Goal: Complete application form

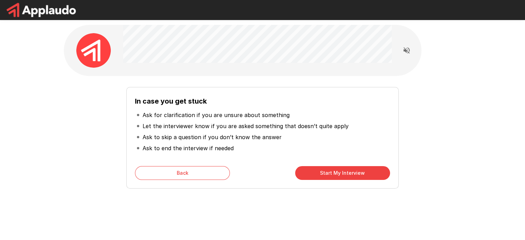
click at [340, 172] on button "Start My Interview" at bounding box center [342, 173] width 95 height 14
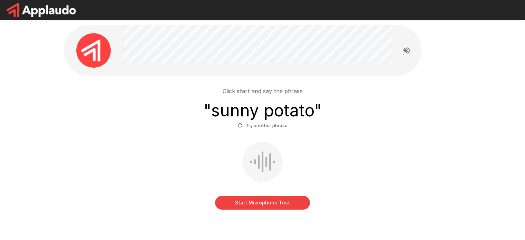
click at [265, 201] on button "Start Microphone Test" at bounding box center [262, 203] width 95 height 14
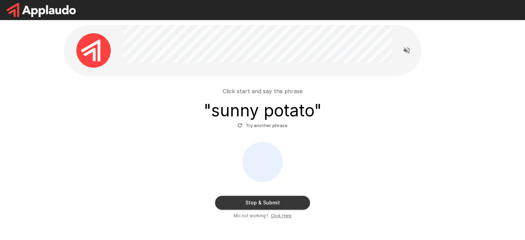
click at [283, 202] on button "Stop & Submit" at bounding box center [262, 203] width 95 height 14
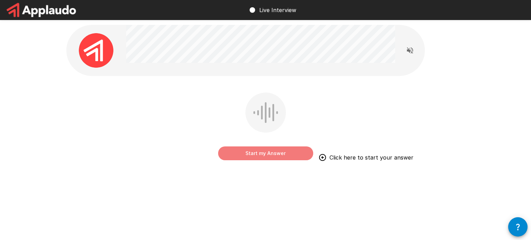
click at [265, 157] on button "Start my Answer" at bounding box center [265, 153] width 95 height 14
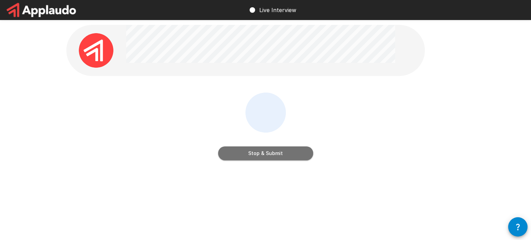
click at [265, 157] on button "Stop & Submit" at bounding box center [265, 153] width 95 height 14
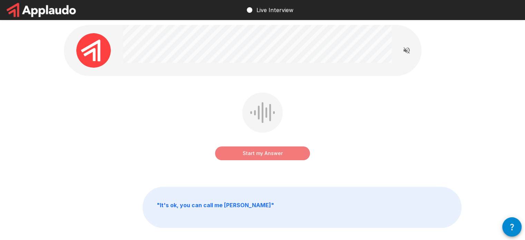
click at [248, 155] on button "Start my Answer" at bounding box center [262, 153] width 95 height 14
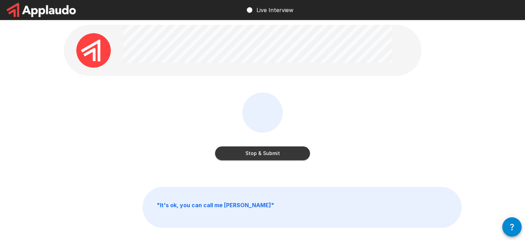
click at [256, 153] on button "Stop & Submit" at bounding box center [262, 153] width 95 height 14
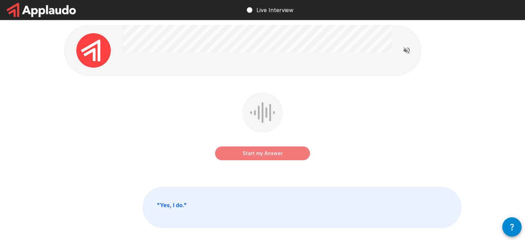
click at [257, 155] on button "Start my Answer" at bounding box center [262, 153] width 95 height 14
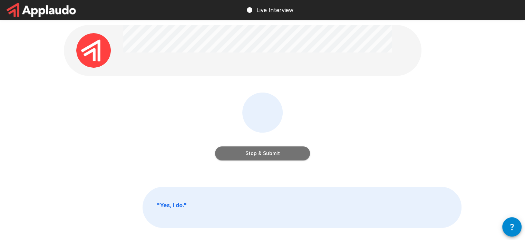
click at [257, 155] on button "Stop & Submit" at bounding box center [262, 153] width 95 height 14
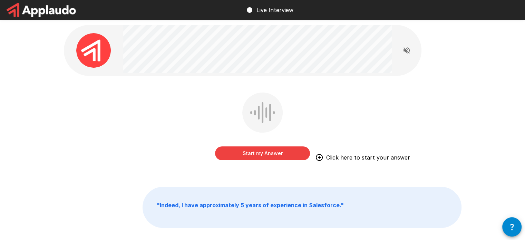
click at [263, 154] on button "Start my Answer" at bounding box center [262, 153] width 95 height 14
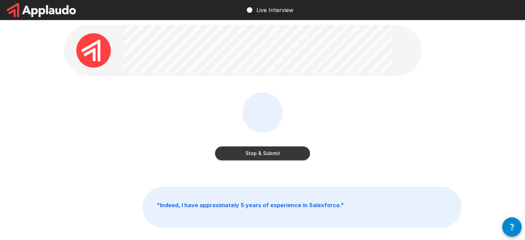
click at [303, 153] on button "Stop & Submit" at bounding box center [262, 153] width 95 height 14
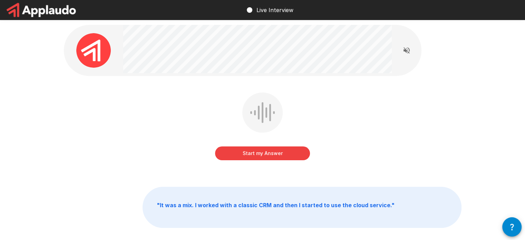
click at [275, 153] on button "Start my Answer" at bounding box center [262, 153] width 95 height 14
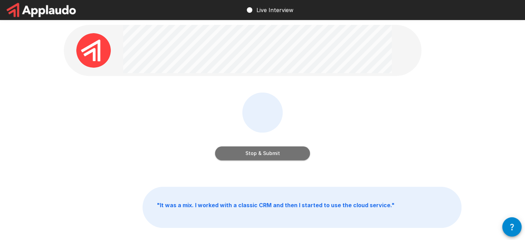
click at [291, 155] on button "Stop & Submit" at bounding box center [262, 153] width 95 height 14
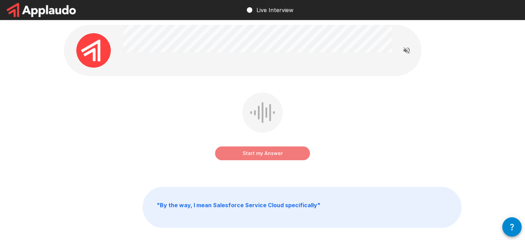
click at [283, 156] on button "Start my Answer" at bounding box center [262, 153] width 95 height 14
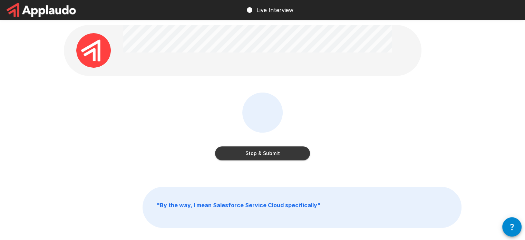
click at [297, 152] on button "Stop & Submit" at bounding box center [262, 153] width 95 height 14
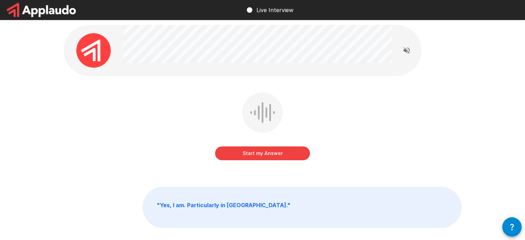
click at [294, 155] on button "Start my Answer" at bounding box center [262, 153] width 95 height 14
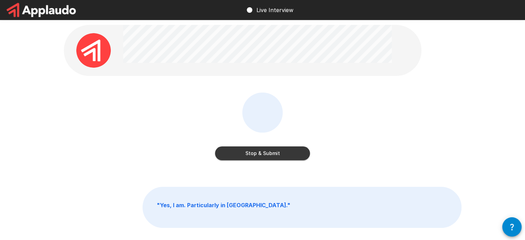
click at [289, 154] on button "Stop & Submit" at bounding box center [262, 153] width 95 height 14
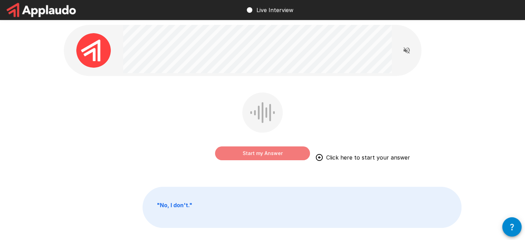
click at [300, 150] on button "Start my Answer" at bounding box center [262, 153] width 95 height 14
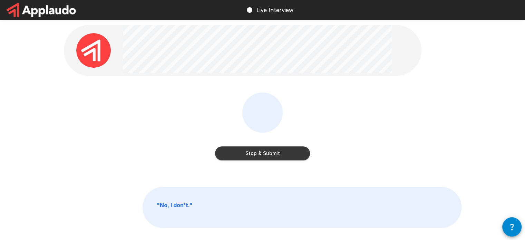
click at [300, 150] on button "Stop & Submit" at bounding box center [262, 153] width 95 height 14
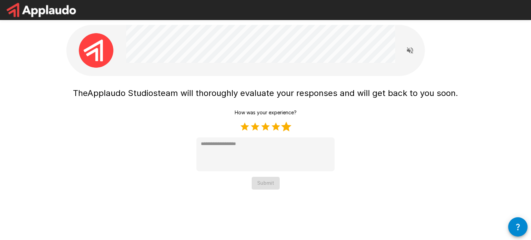
click at [284, 128] on label "5 Stars" at bounding box center [286, 127] width 10 height 10
type textarea "*"
click at [273, 185] on button "Submit" at bounding box center [265, 183] width 28 height 13
